Goal: Task Accomplishment & Management: Complete application form

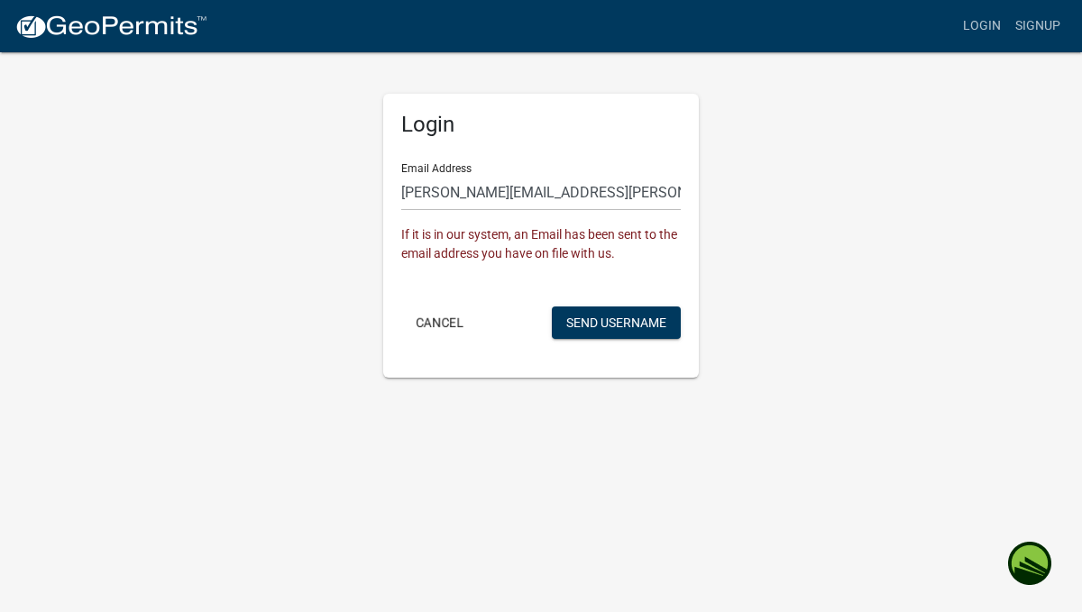
click at [449, 339] on div "Cancel Send Username" at bounding box center [540, 324] width 279 height 37
click at [443, 325] on button "Cancel" at bounding box center [439, 322] width 77 height 32
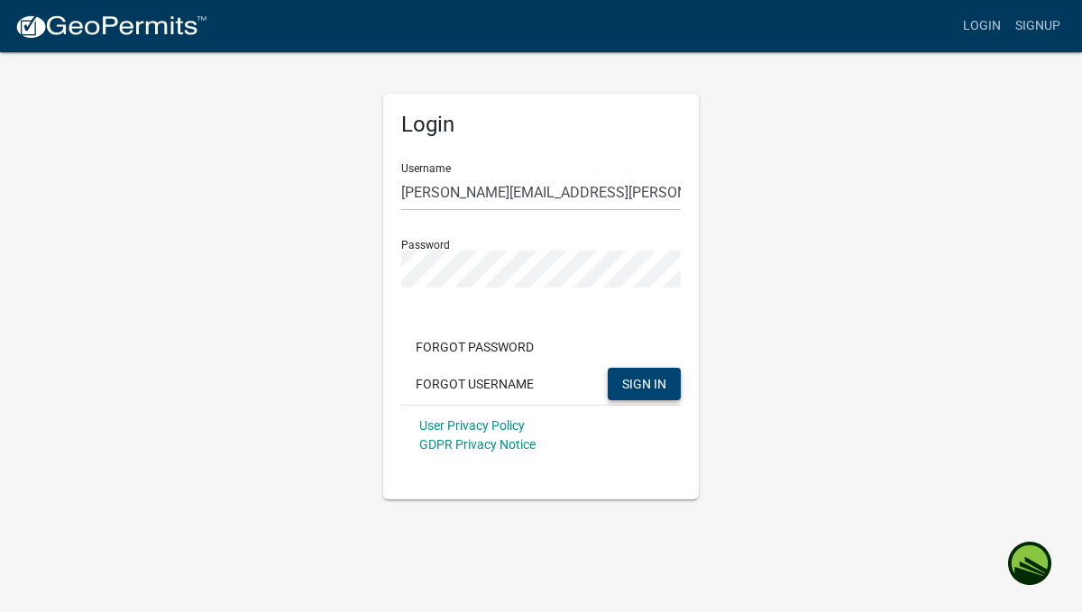
click at [639, 385] on span "SIGN IN" at bounding box center [644, 383] width 44 height 14
click at [985, 23] on link "Login" at bounding box center [981, 26] width 52 height 34
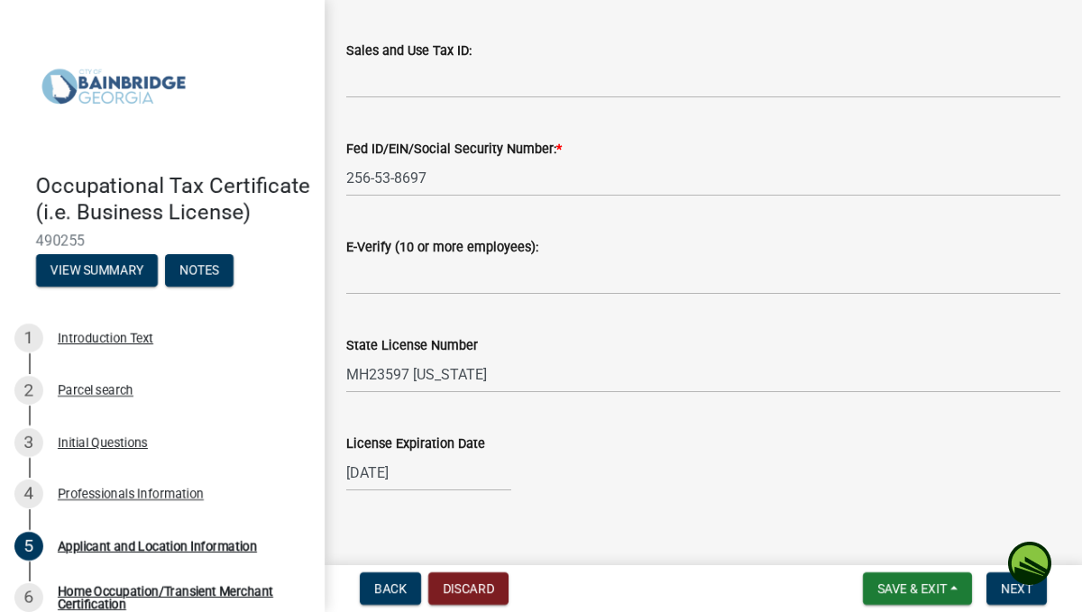
scroll to position [2472, 0]
